Goal: Task Accomplishment & Management: Use online tool/utility

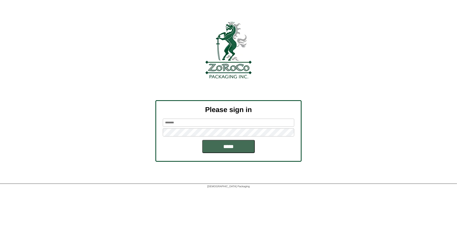
type input "******"
click at [222, 145] on input "*****" at bounding box center [228, 146] width 53 height 13
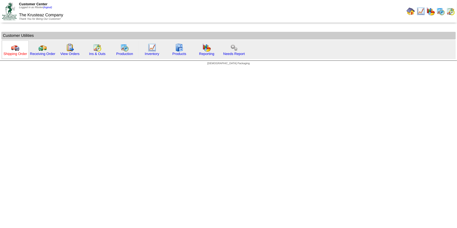
click at [12, 53] on link "Shipping Order" at bounding box center [15, 54] width 24 height 4
